Goal: Navigation & Orientation: Find specific page/section

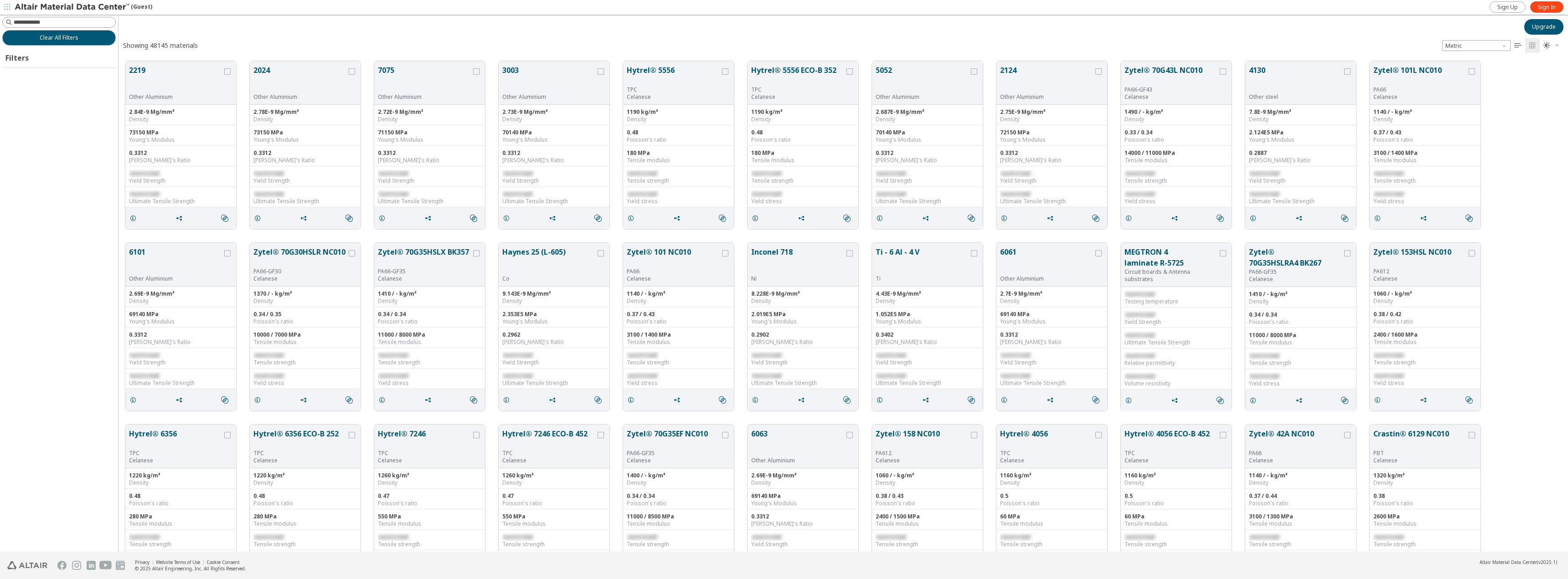
scroll to position [8, 8]
click at [1553, 5] on span "Sign In" at bounding box center [1547, 8] width 17 height 8
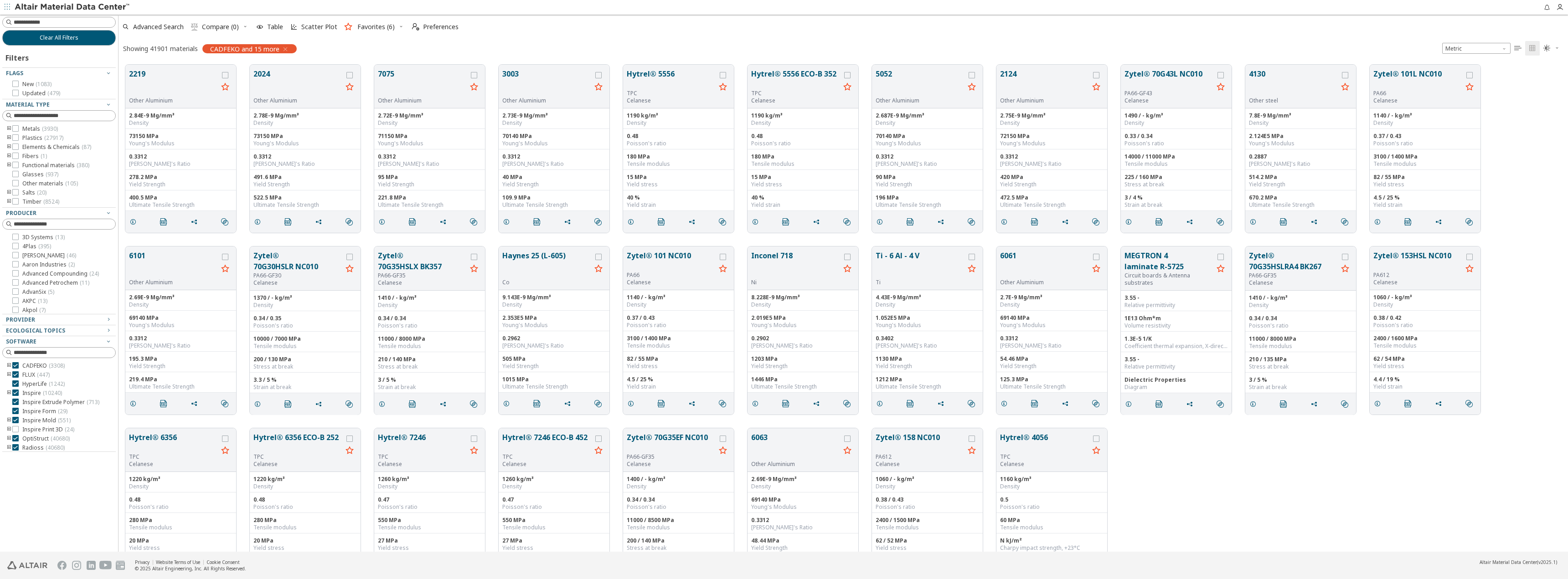
scroll to position [487, 1443]
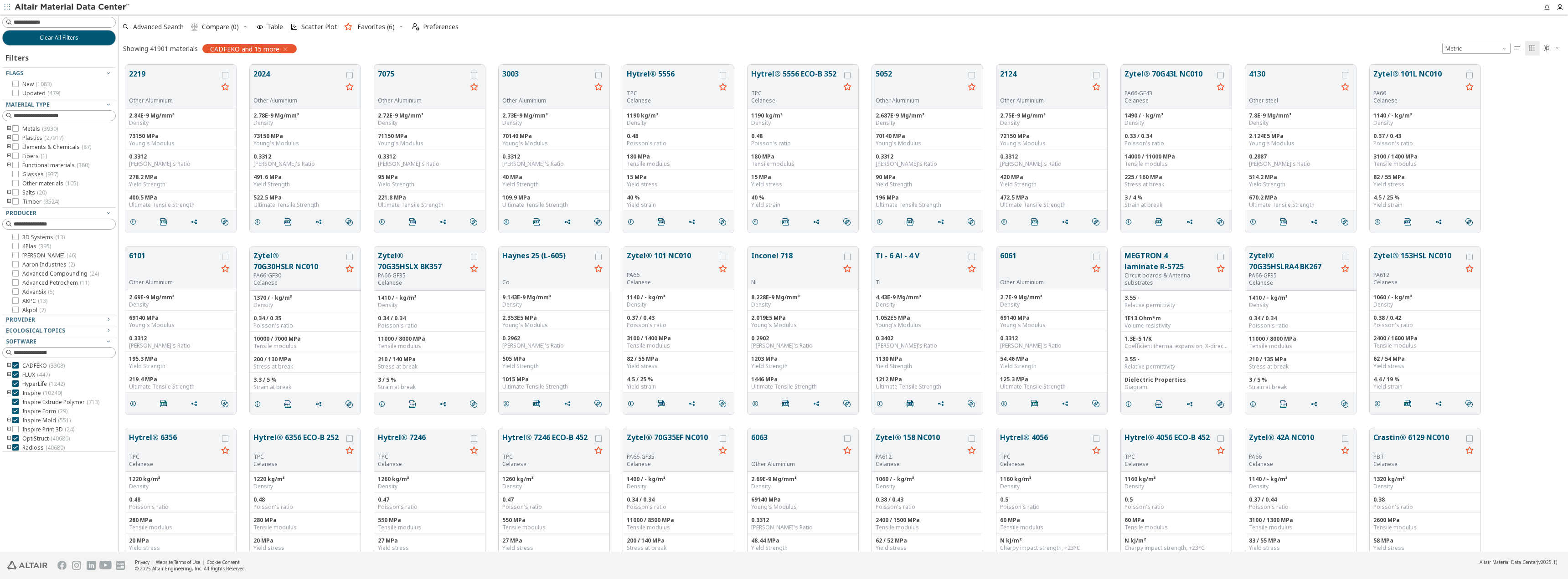
click at [7, 138] on icon "toogle group" at bounding box center [9, 139] width 7 height 8
click at [22, 146] on icon "toogle group" at bounding box center [22, 147] width 7 height 8
click at [45, 154] on icon at bounding box center [43, 155] width 7 height 7
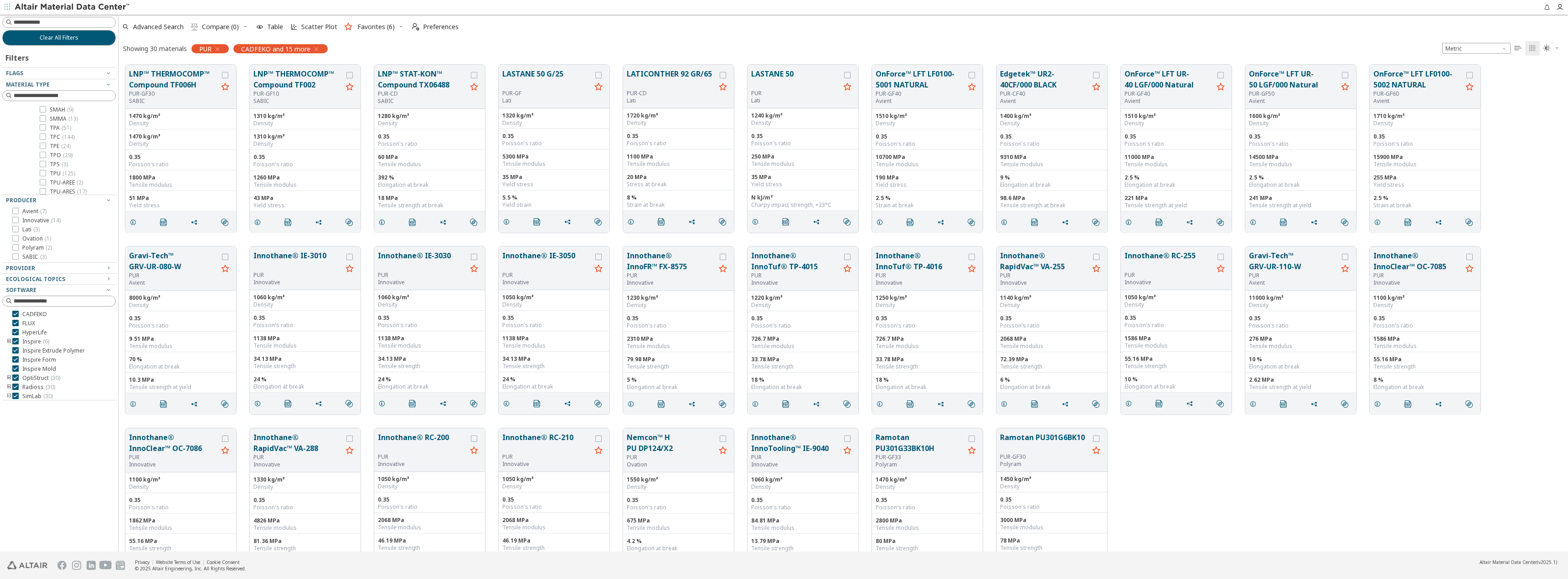
scroll to position [1032, 0]
click at [10, 388] on icon "toogle group" at bounding box center [9, 388] width 7 height 8
